Goal: Transaction & Acquisition: Purchase product/service

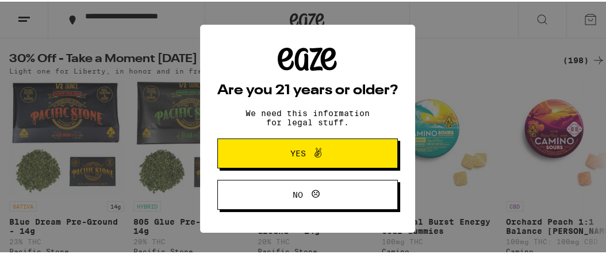
click at [339, 152] on span "Yes" at bounding box center [307, 151] width 87 height 15
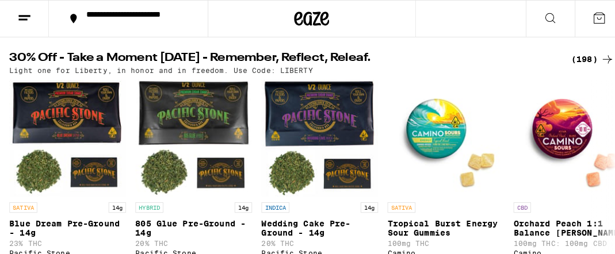
scroll to position [57, 0]
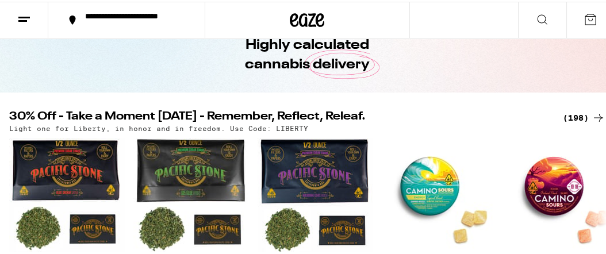
click at [85, 17] on div "**********" at bounding box center [132, 18] width 107 height 16
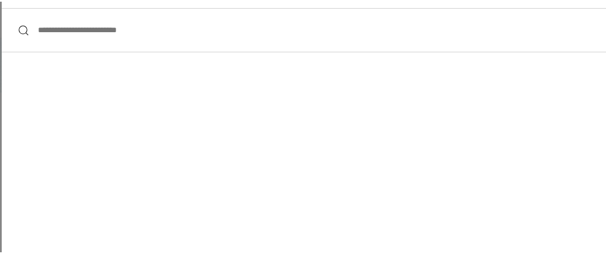
click at [109, 31] on input "**********" at bounding box center [308, 28] width 612 height 44
